Goal: Information Seeking & Learning: Learn about a topic

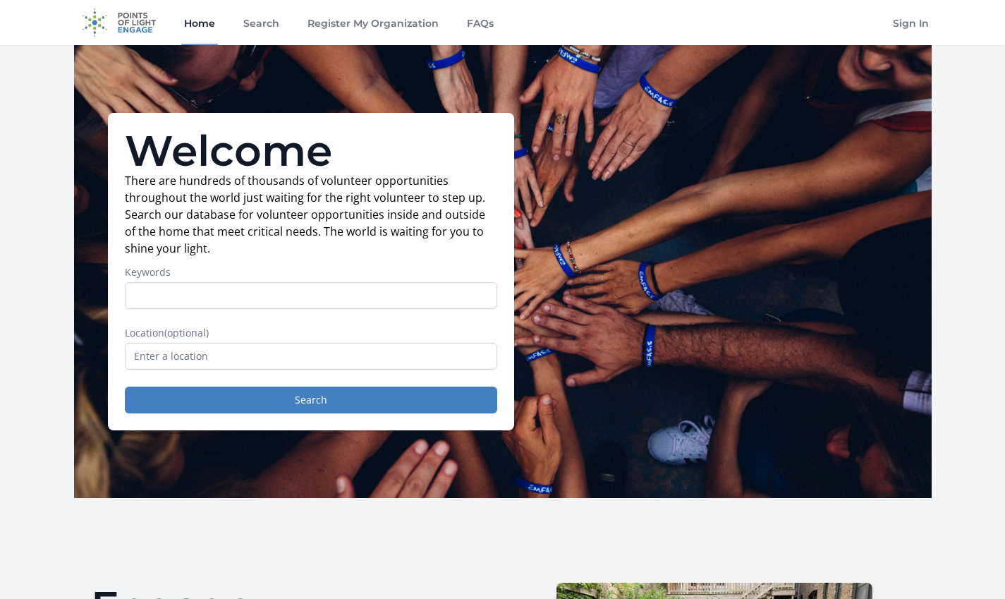
click at [291, 292] on input "Keywords" at bounding box center [311, 295] width 372 height 27
click at [142, 360] on input "text" at bounding box center [311, 356] width 372 height 27
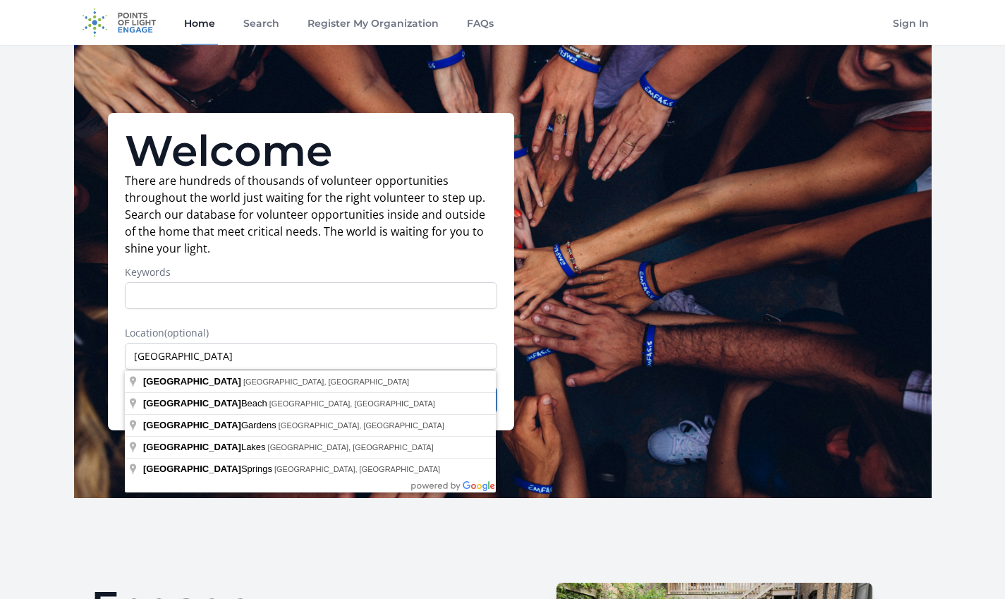
type input "Miami, FL, USA"
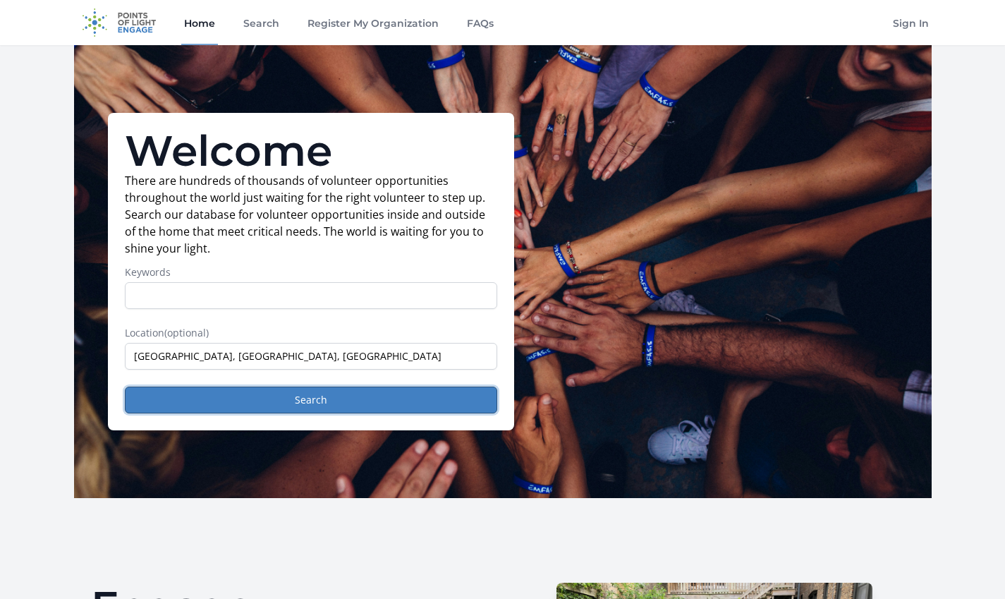
click at [324, 406] on button "Search" at bounding box center [311, 399] width 372 height 27
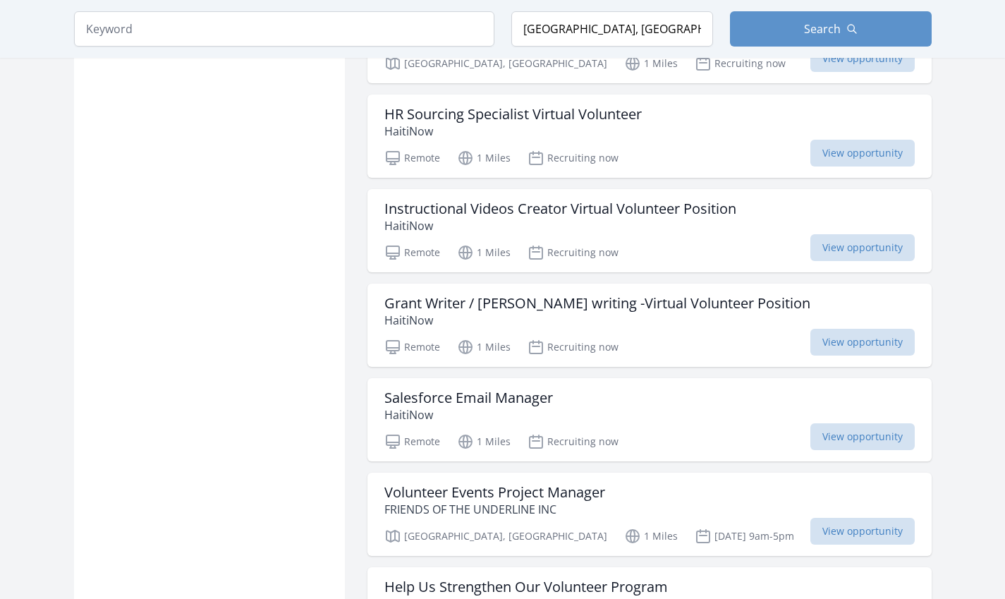
scroll to position [1090, 0]
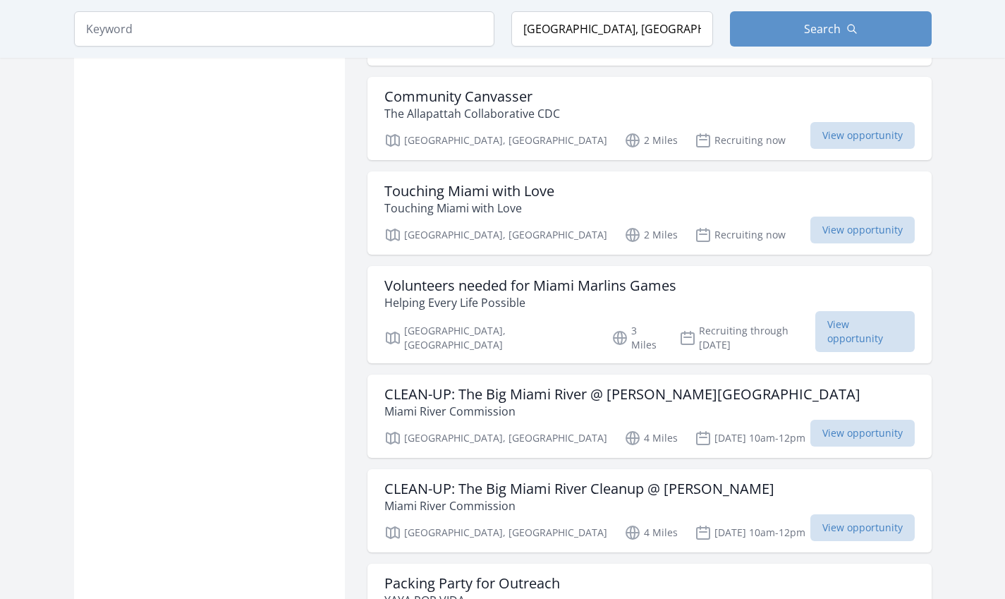
scroll to position [3238, 0]
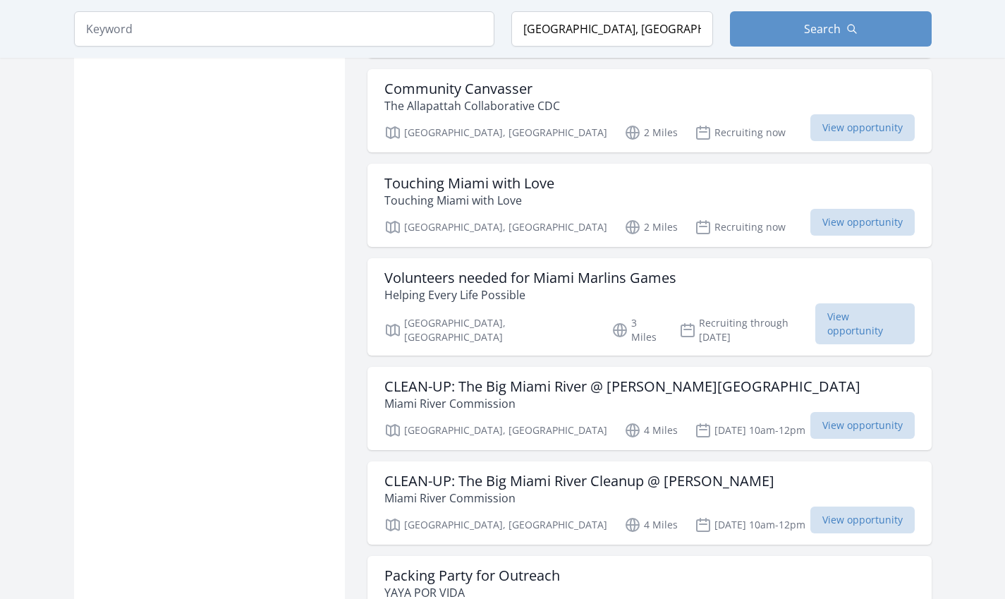
click at [810, 209] on span "View opportunity" at bounding box center [862, 222] width 104 height 27
click at [604, 473] on h3 "CLEAN-UP: The Big Miami River Cleanup @ Curtis Park" at bounding box center [579, 481] width 390 height 17
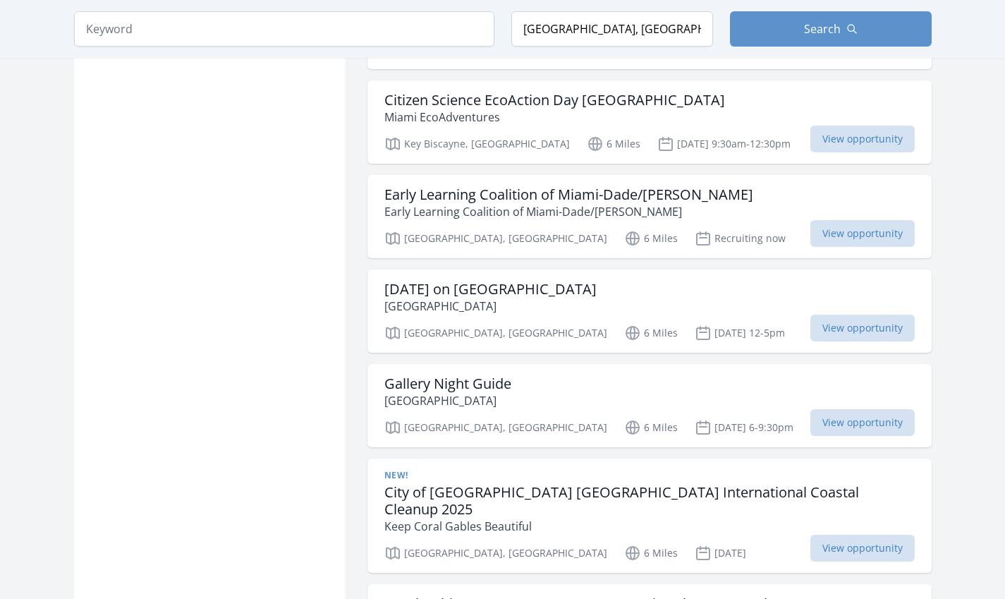
scroll to position [5014, 0]
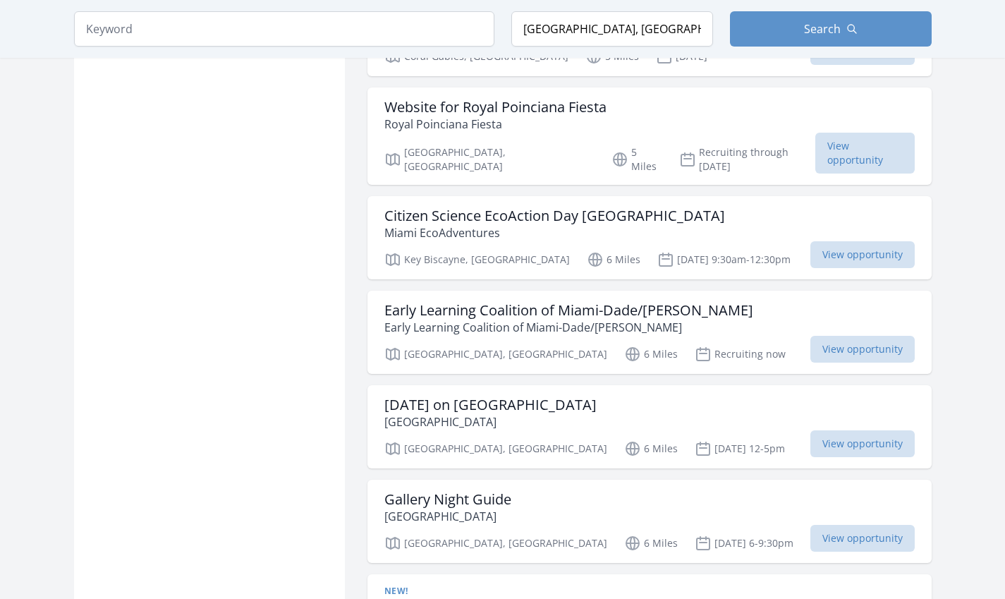
scroll to position [4895, 0]
click at [613, 303] on h3 "Early Learning Coalition of Miami-Dade/[PERSON_NAME]" at bounding box center [568, 311] width 369 height 17
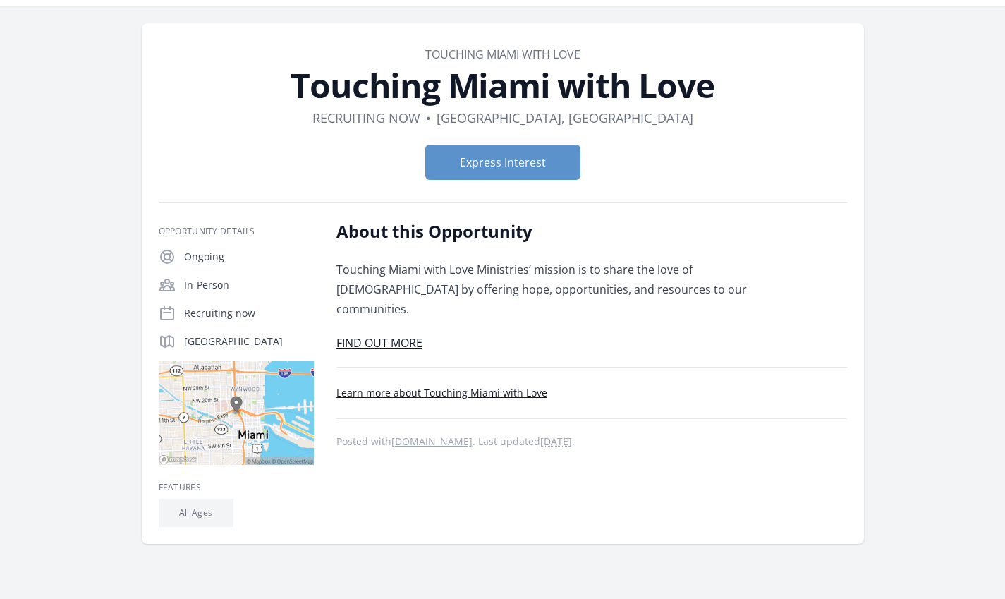
scroll to position [39, 0]
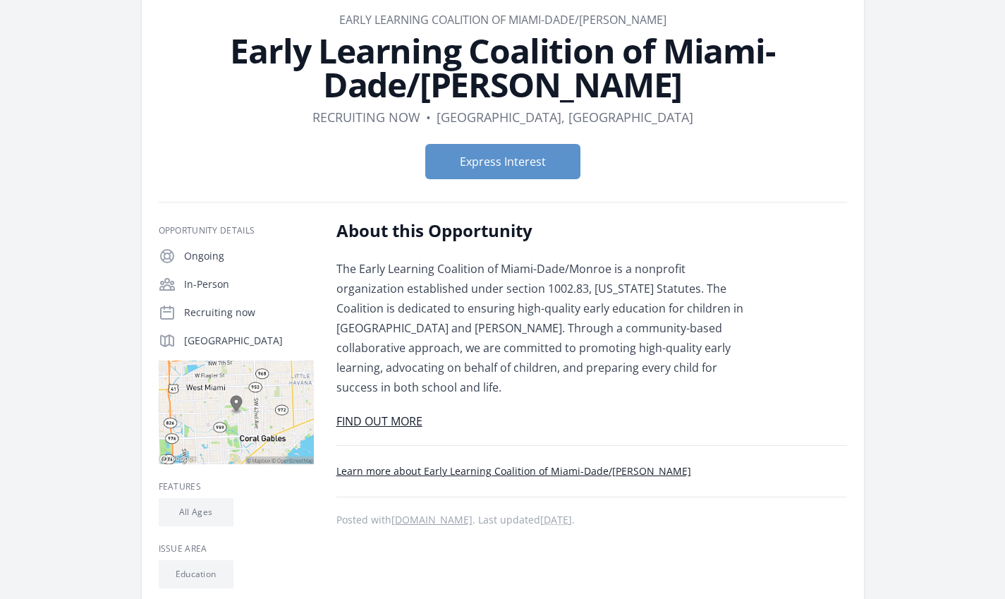
scroll to position [74, 0]
click at [382, 413] on link "FIND OUT MORE" at bounding box center [379, 421] width 86 height 16
